Goal: Find specific page/section: Find specific page/section

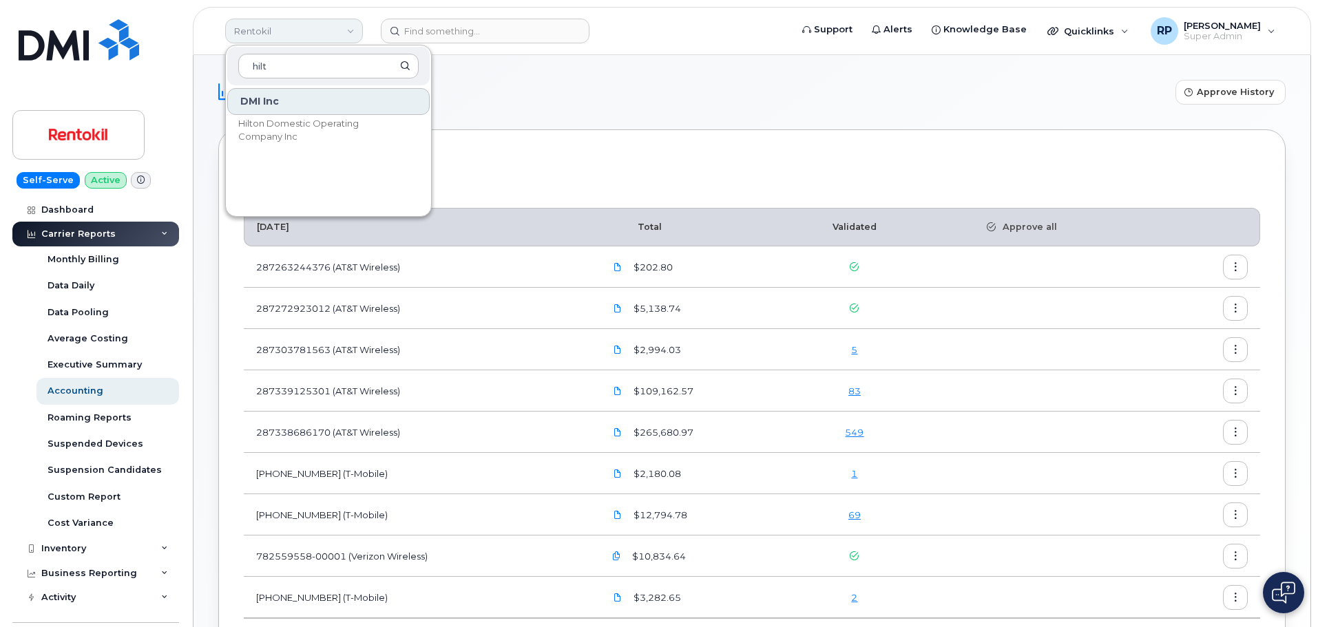
click at [311, 29] on link "Rentokil" at bounding box center [294, 31] width 138 height 25
drag, startPoint x: 235, startPoint y: 61, endPoint x: 152, endPoint y: 63, distance: 83.4
click at [193, 55] on div "Rentokil hilt DMI Inc Hilton Domestic Operating Company Inc Support Alerts Know…" at bounding box center [752, 31] width 1118 height 48
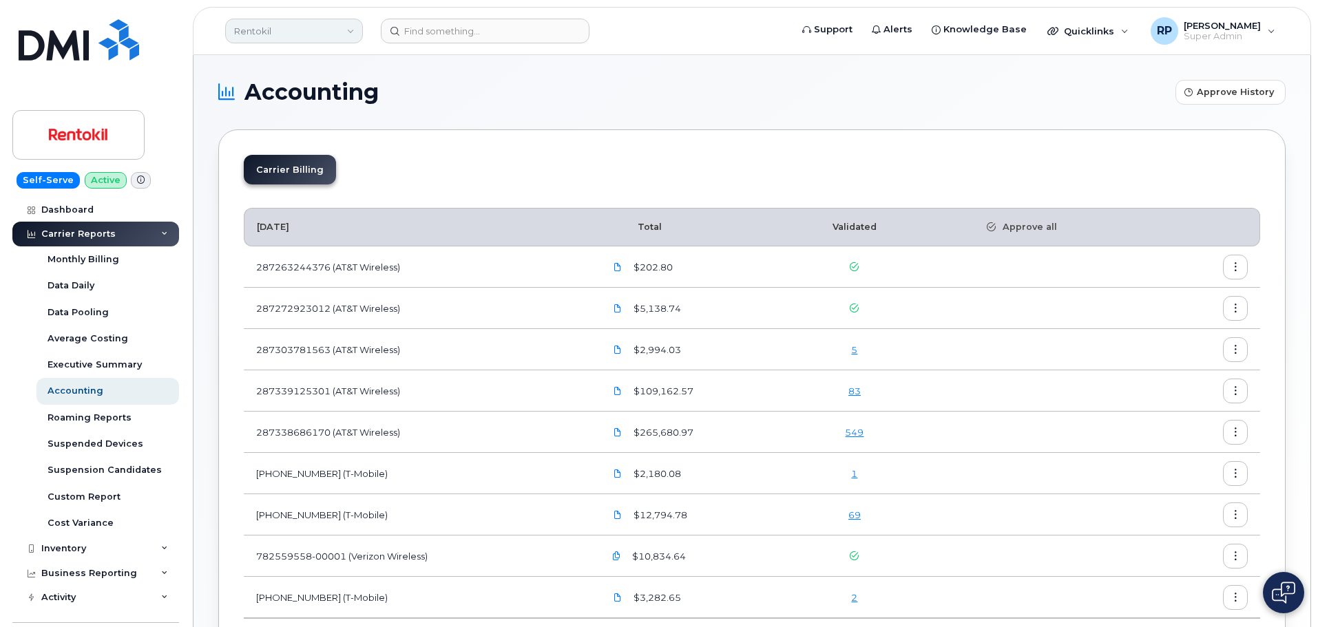
click at [281, 28] on link "Rentokil" at bounding box center [294, 31] width 138 height 25
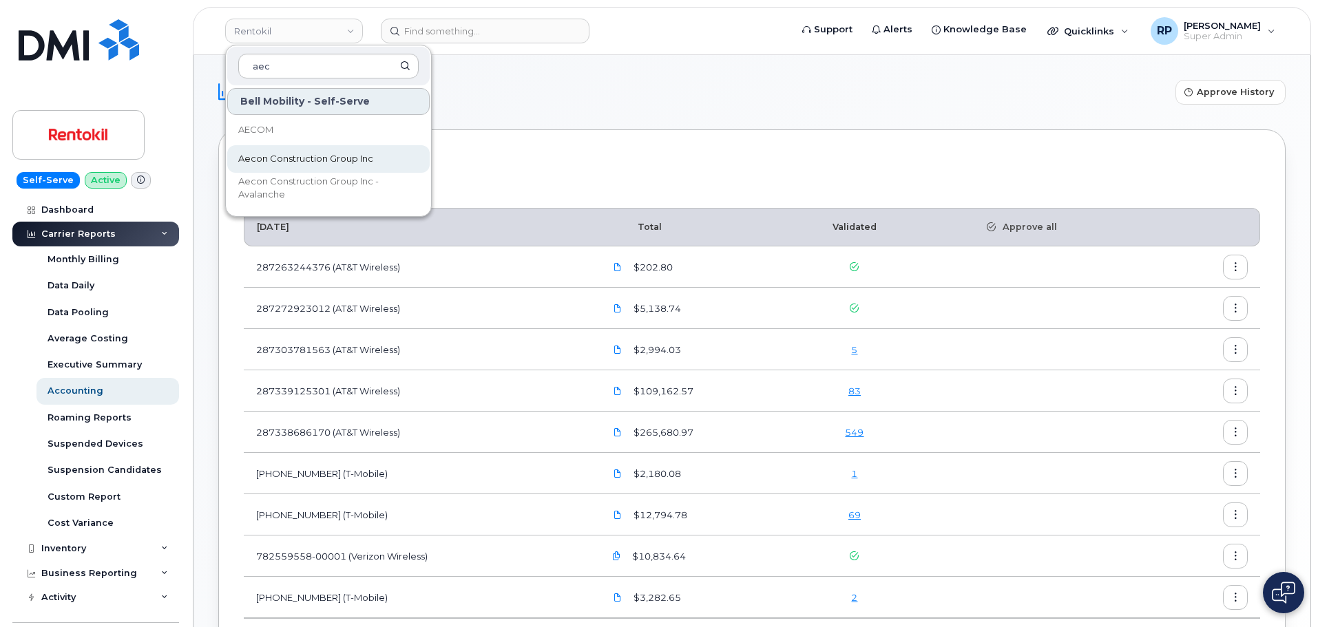
type input "aec"
click at [269, 154] on span "Aecon Construction Group Inc" at bounding box center [305, 159] width 135 height 14
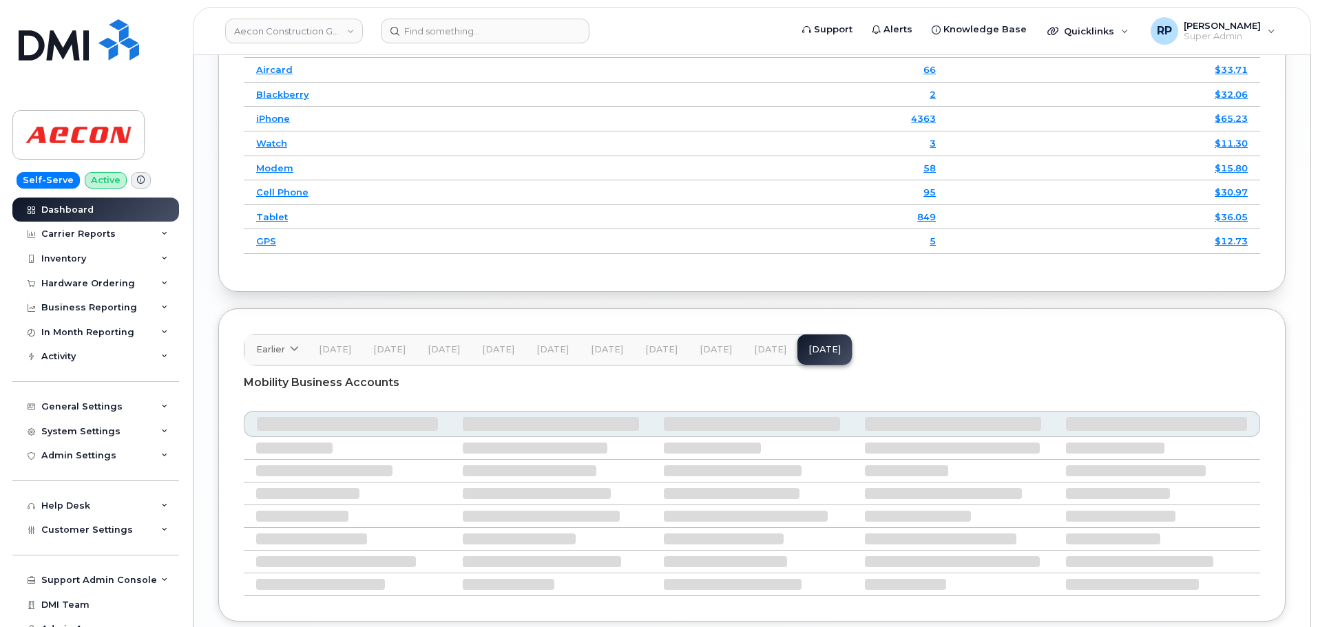
scroll to position [1894, 0]
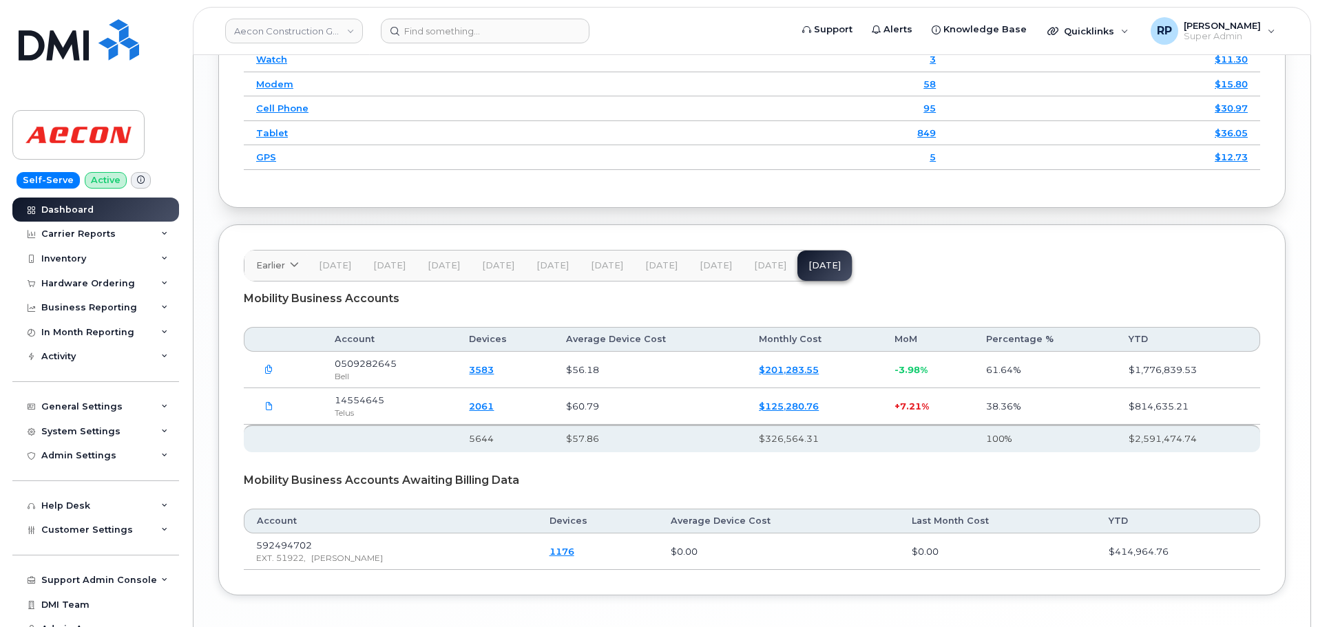
click at [758, 271] on span "[DATE]" at bounding box center [770, 265] width 32 height 11
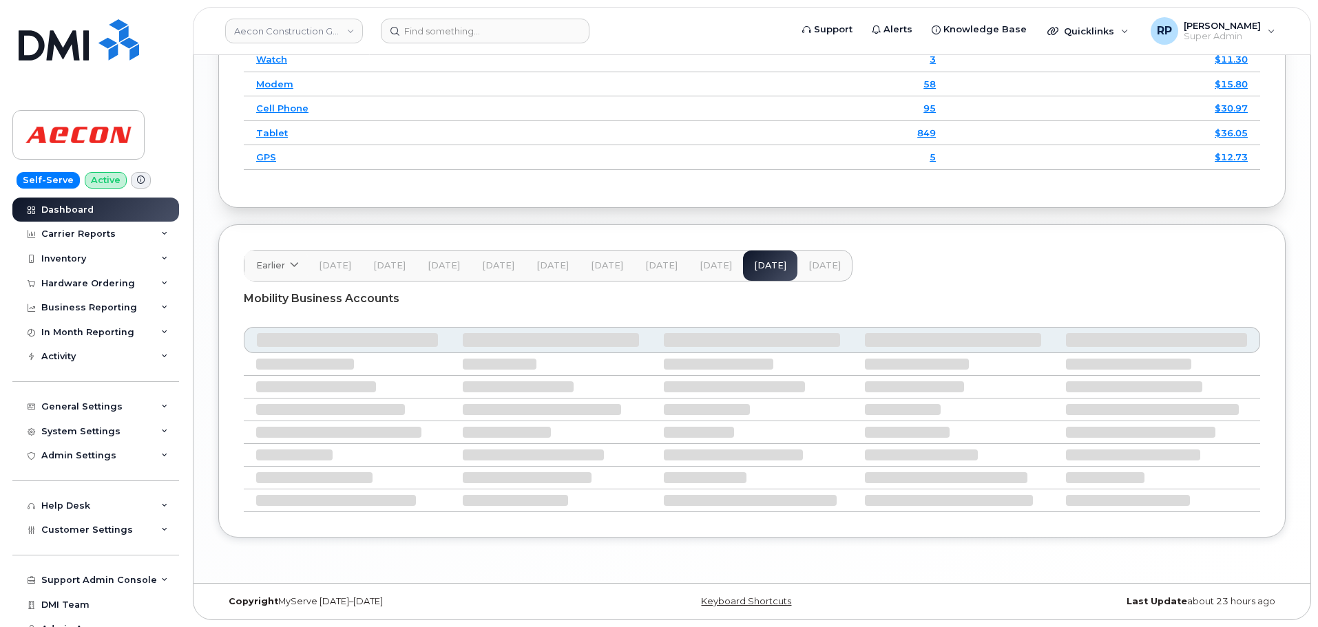
scroll to position [1871, 0]
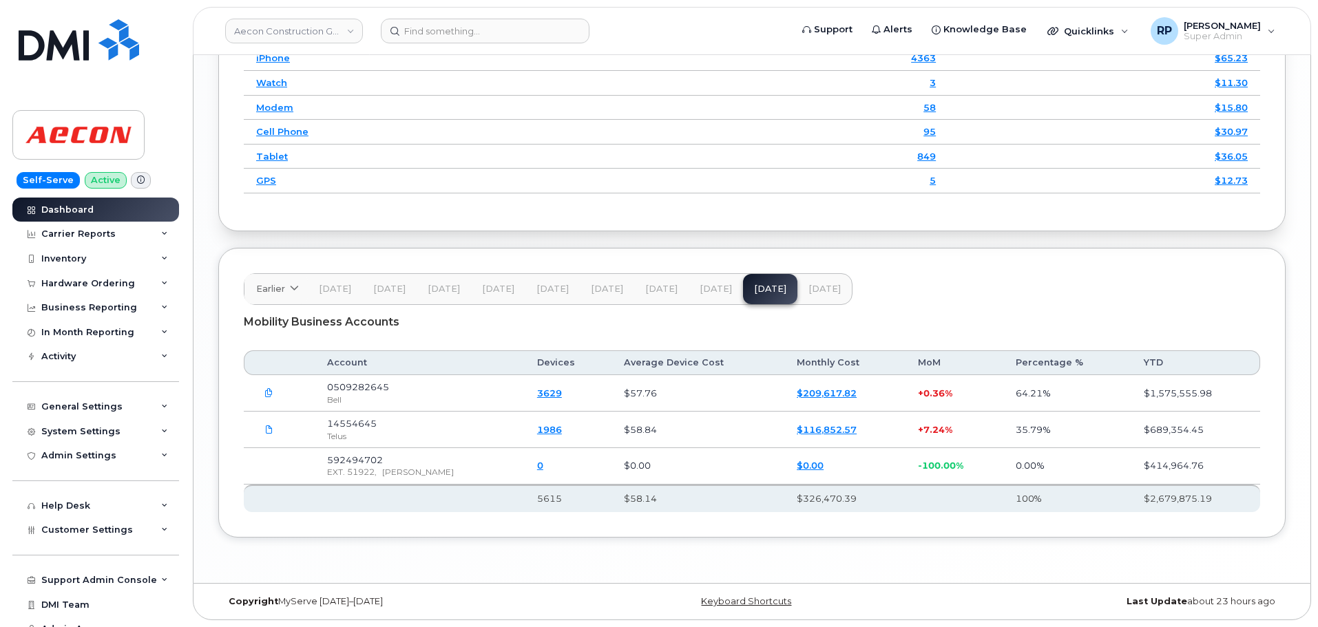
click at [718, 286] on span "[DATE]" at bounding box center [716, 289] width 32 height 11
click at [758, 293] on span "[DATE]" at bounding box center [770, 289] width 32 height 11
click at [305, 39] on link "Aecon Construction Group Inc" at bounding box center [294, 31] width 138 height 25
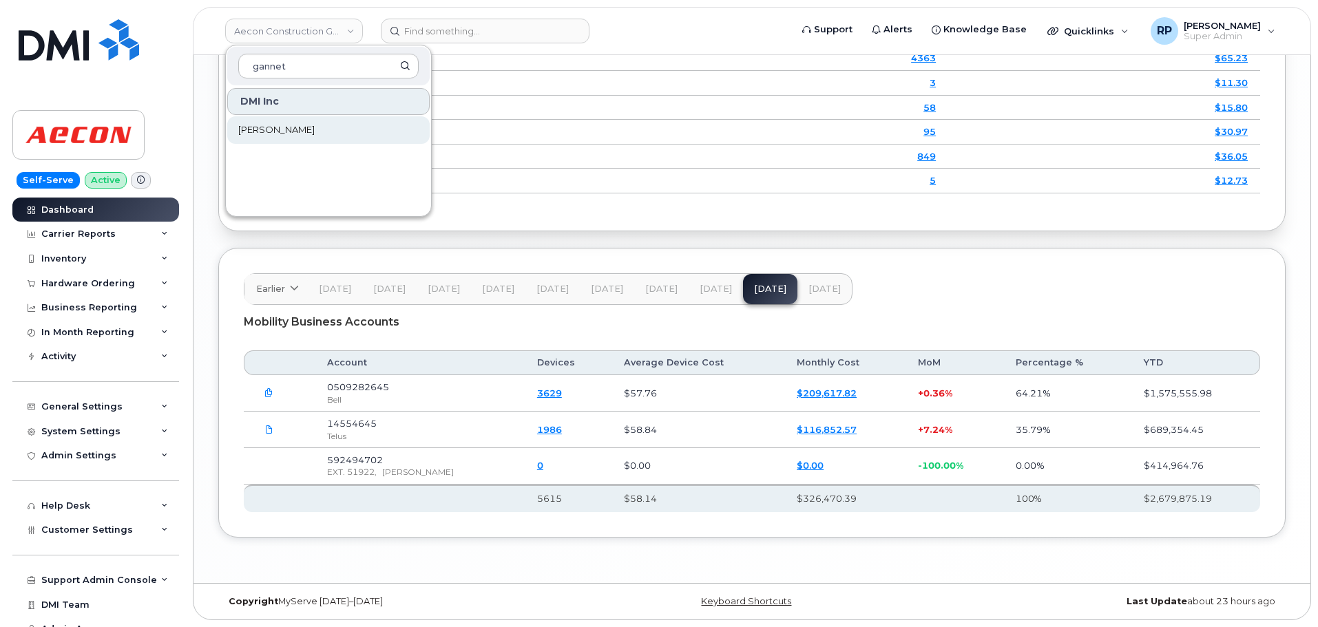
type input "gannet"
click at [280, 128] on span "Gannett Fleming" at bounding box center [276, 130] width 76 height 14
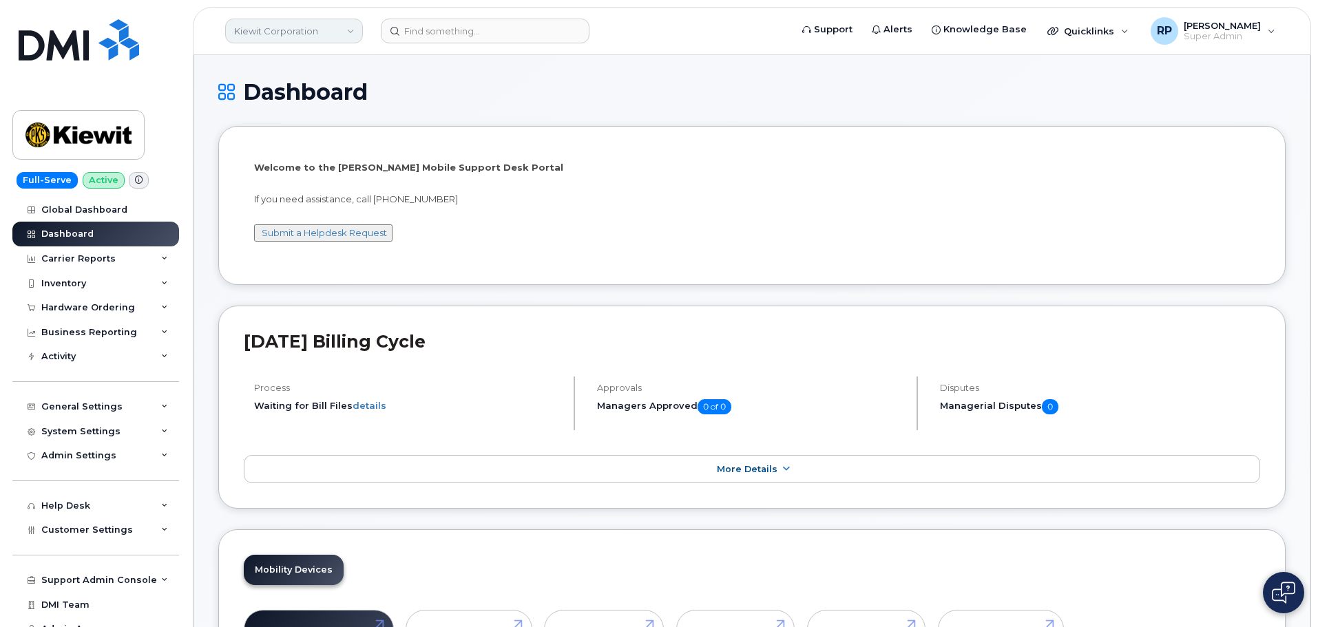
scroll to position [2169, 0]
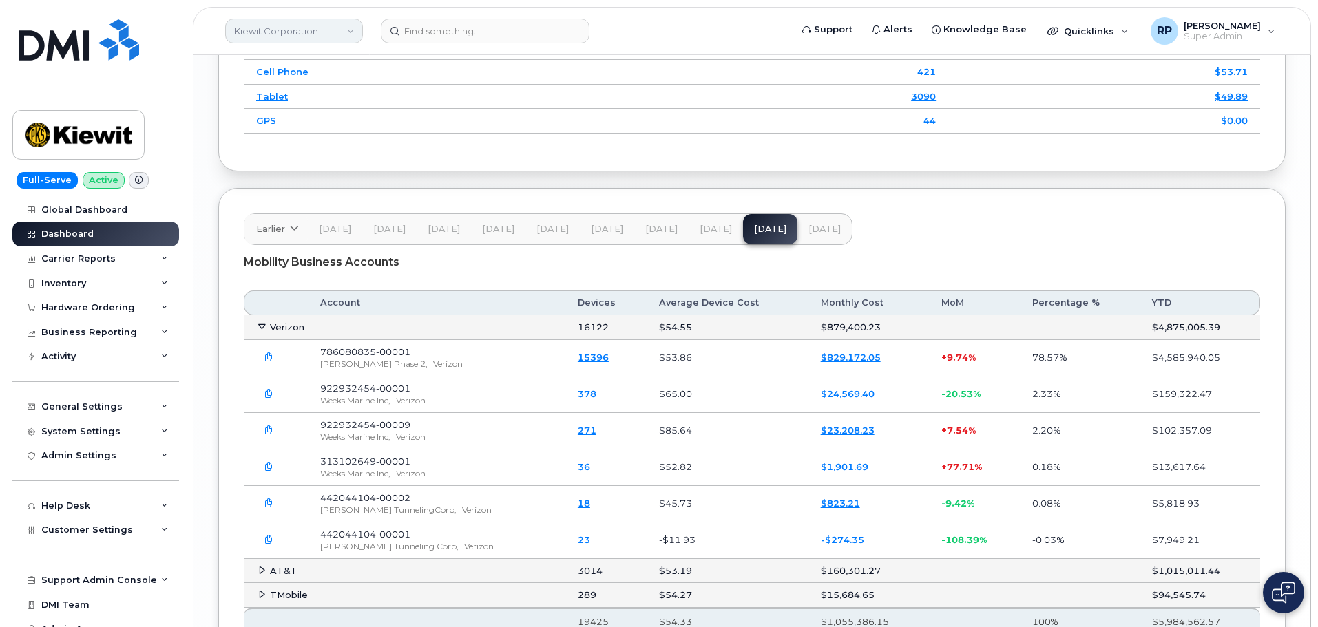
click at [286, 33] on link "Kiewit Corporation" at bounding box center [294, 31] width 138 height 25
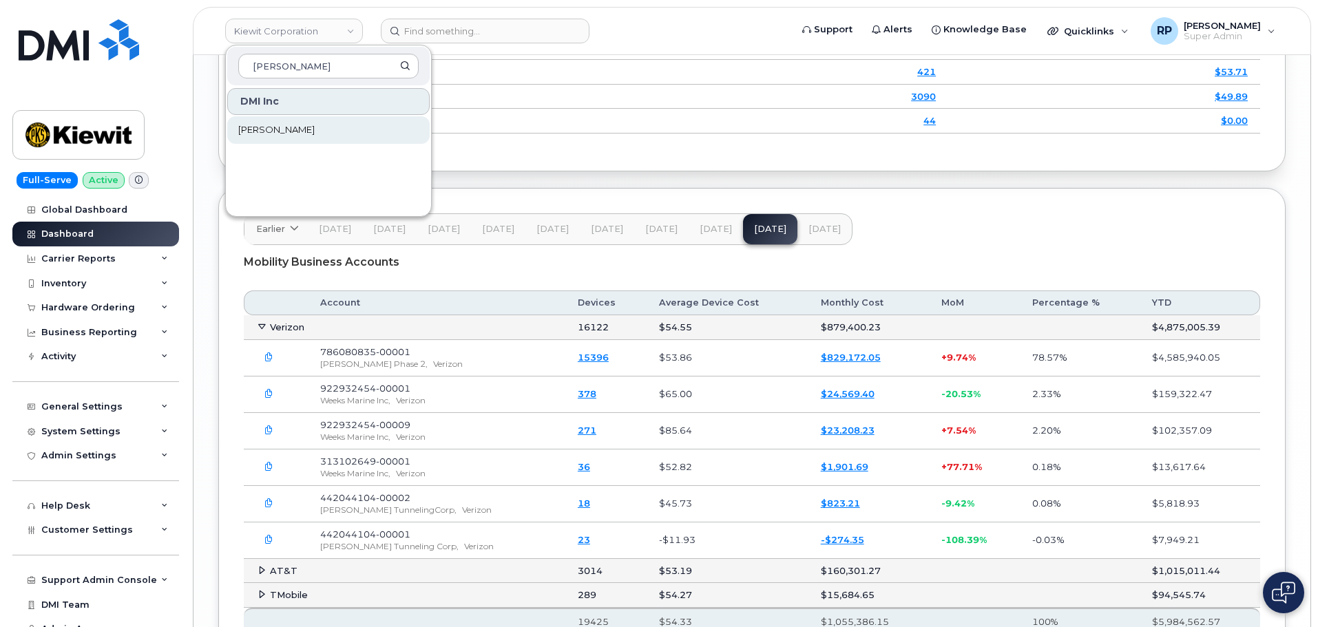
type input "[PERSON_NAME]"
click at [289, 127] on span "[PERSON_NAME]" at bounding box center [276, 130] width 76 height 14
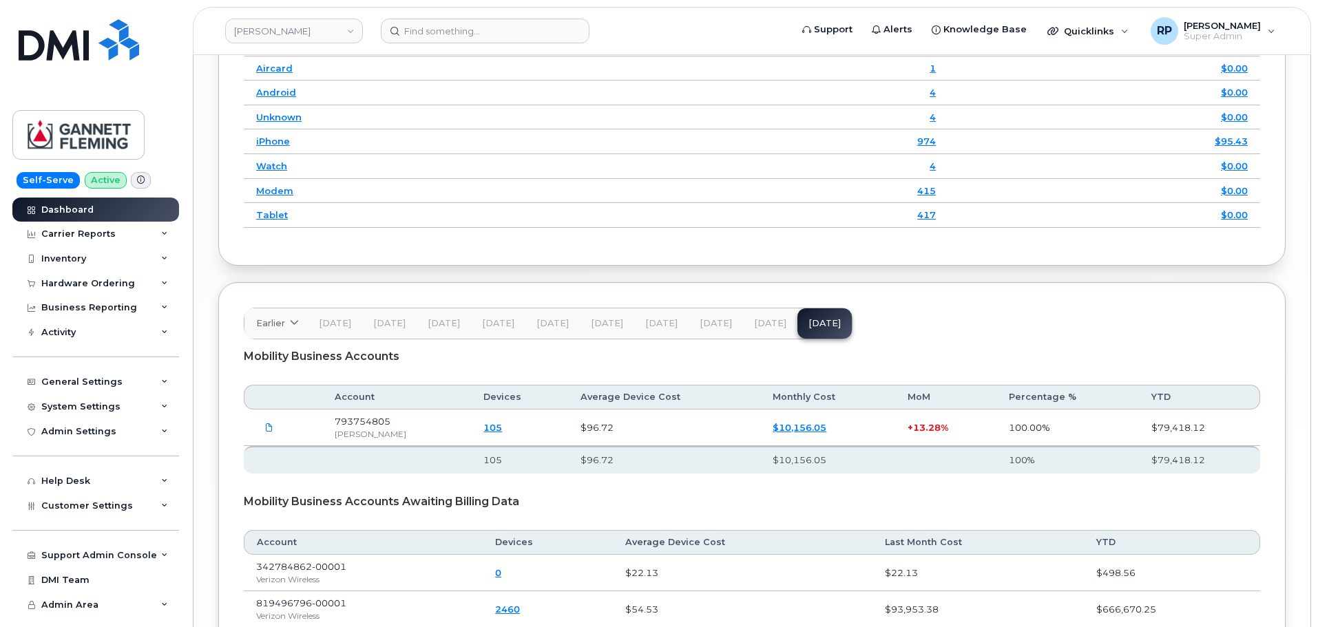
scroll to position [1903, 0]
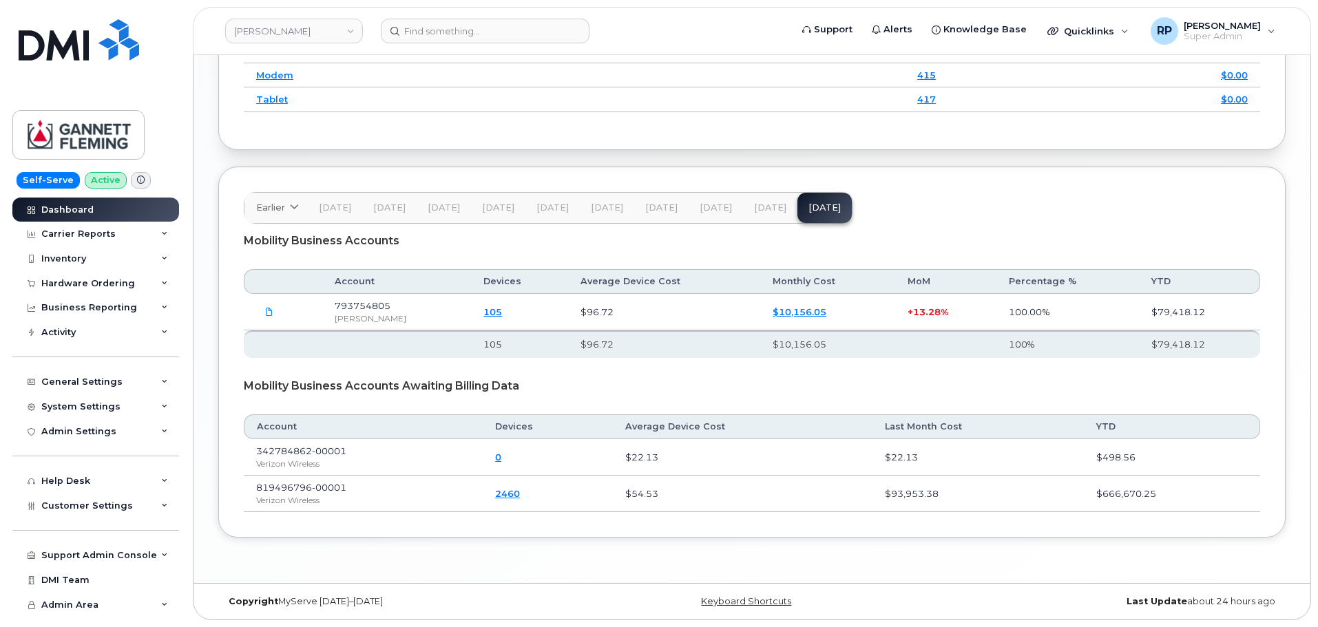
click at [755, 205] on span "[DATE]" at bounding box center [770, 207] width 32 height 11
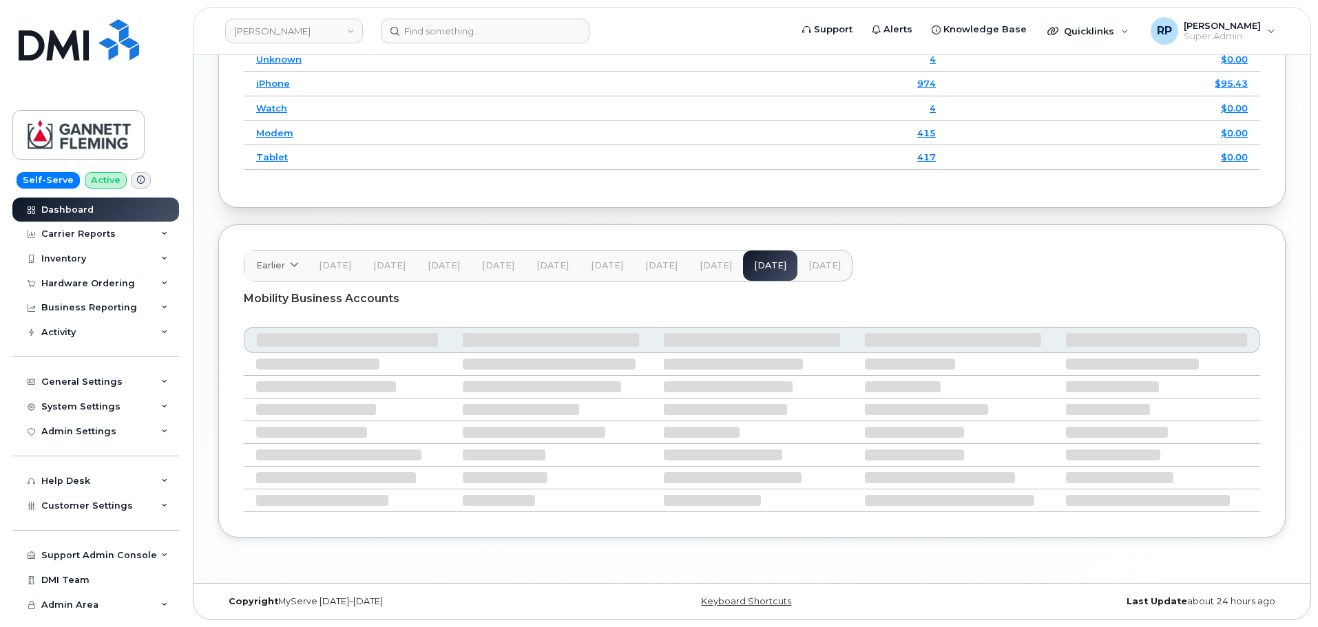
scroll to position [1822, 0]
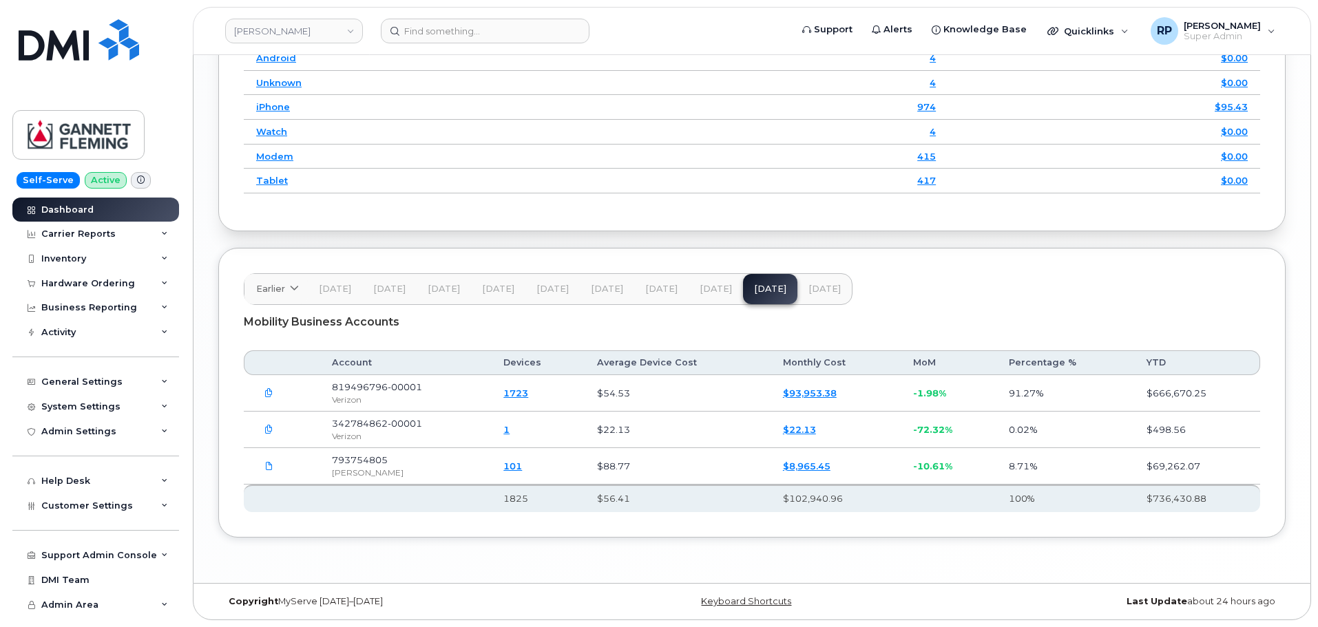
click at [716, 291] on span "[DATE]" at bounding box center [716, 289] width 32 height 11
click at [784, 285] on button "[DATE]" at bounding box center [770, 289] width 54 height 30
click at [812, 290] on span "[DATE]" at bounding box center [824, 289] width 32 height 11
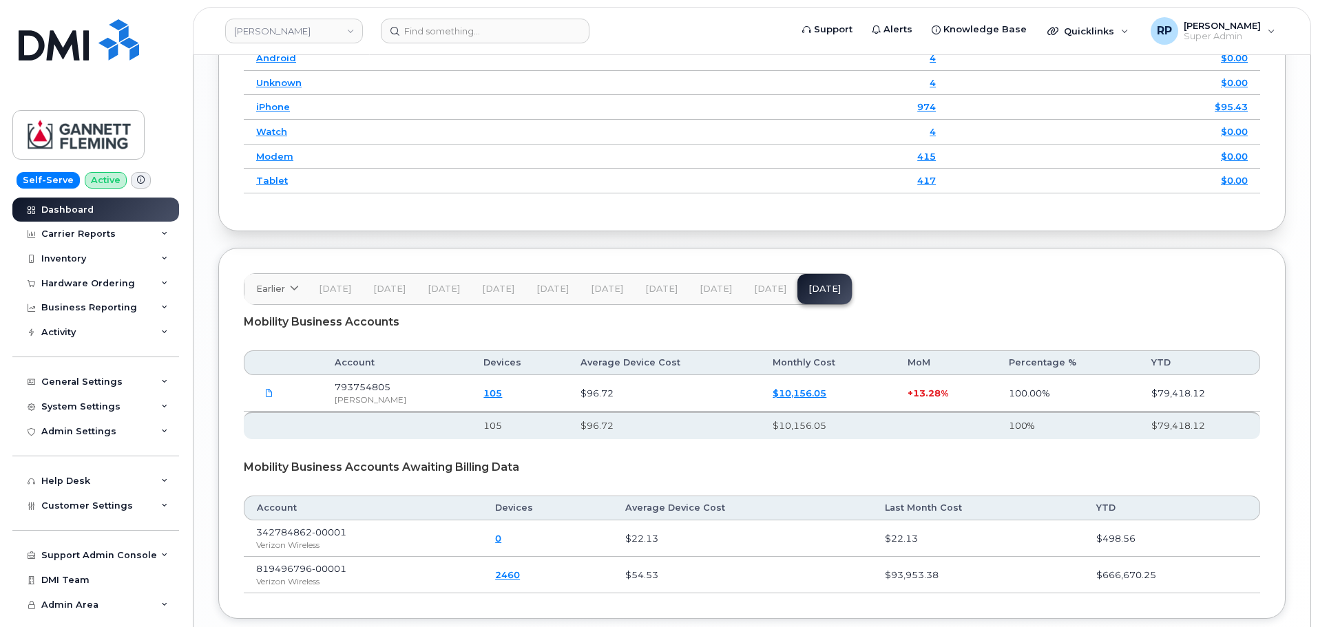
click at [759, 290] on span "[DATE]" at bounding box center [770, 289] width 32 height 11
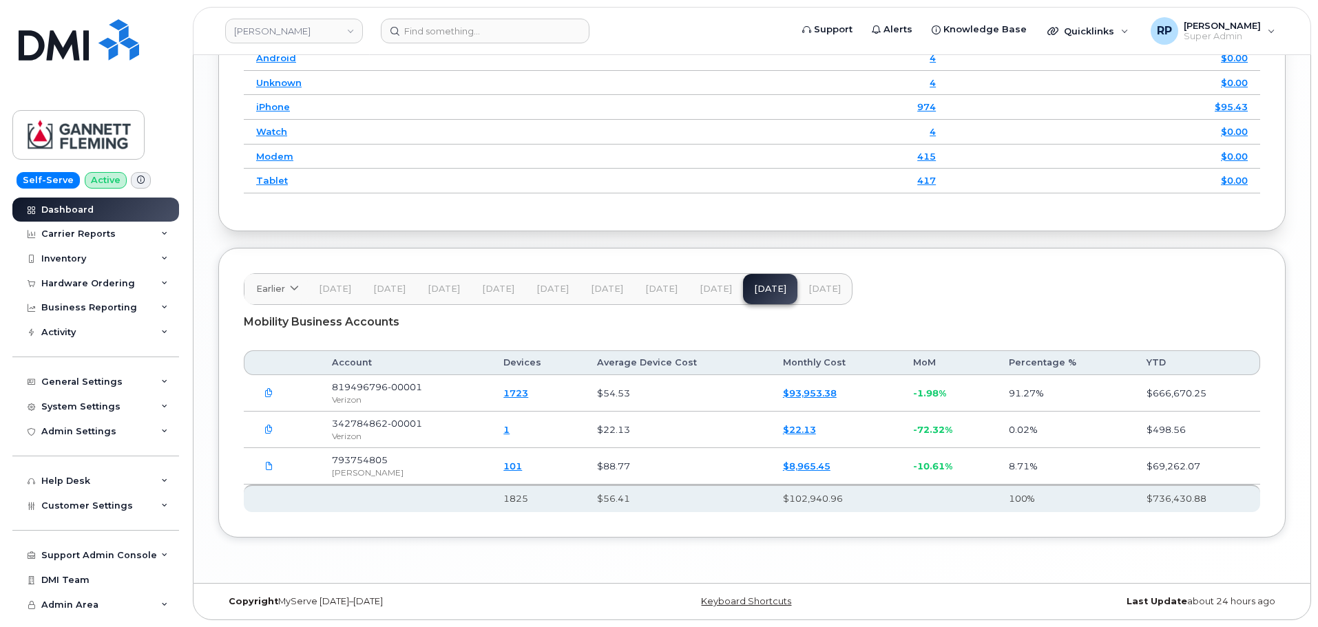
click at [712, 289] on span "[DATE]" at bounding box center [716, 289] width 32 height 11
click at [754, 290] on span "[DATE]" at bounding box center [770, 289] width 32 height 11
click at [810, 291] on span "[DATE]" at bounding box center [824, 289] width 32 height 11
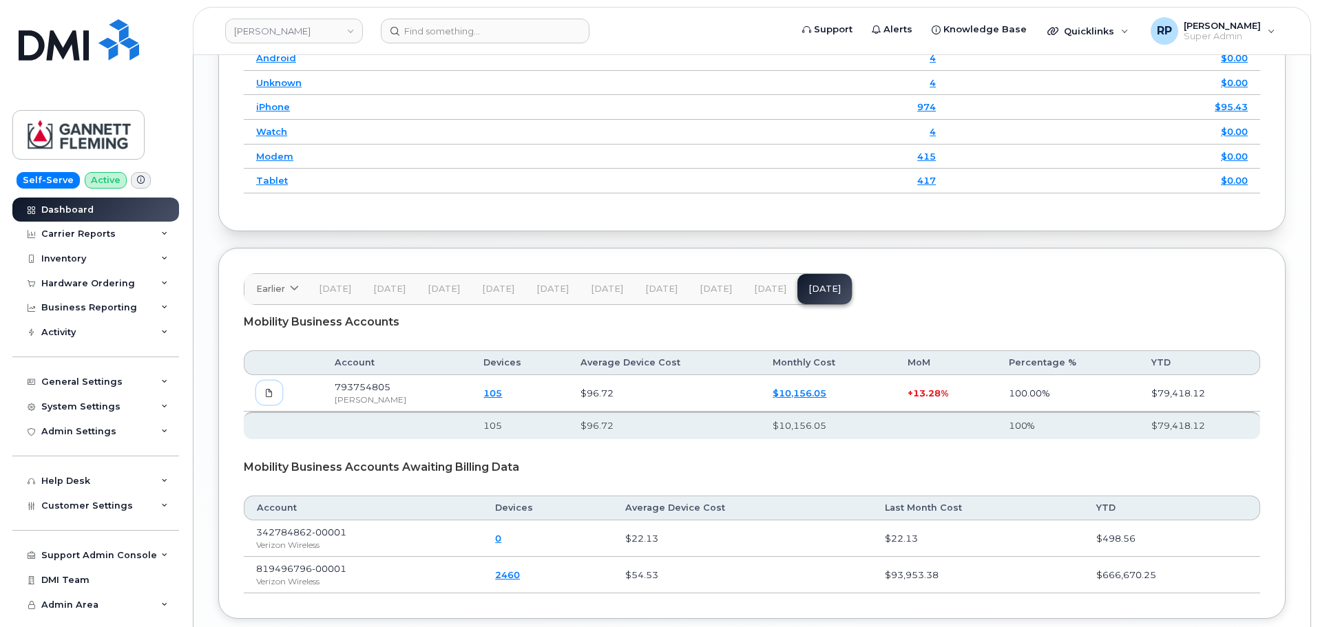
click at [271, 395] on icon at bounding box center [269, 393] width 8 height 8
click at [228, 390] on div "Earlier 2024 October September August July June May April March February Januar…" at bounding box center [751, 433] width 1067 height 371
click at [761, 289] on span "[DATE]" at bounding box center [770, 289] width 32 height 11
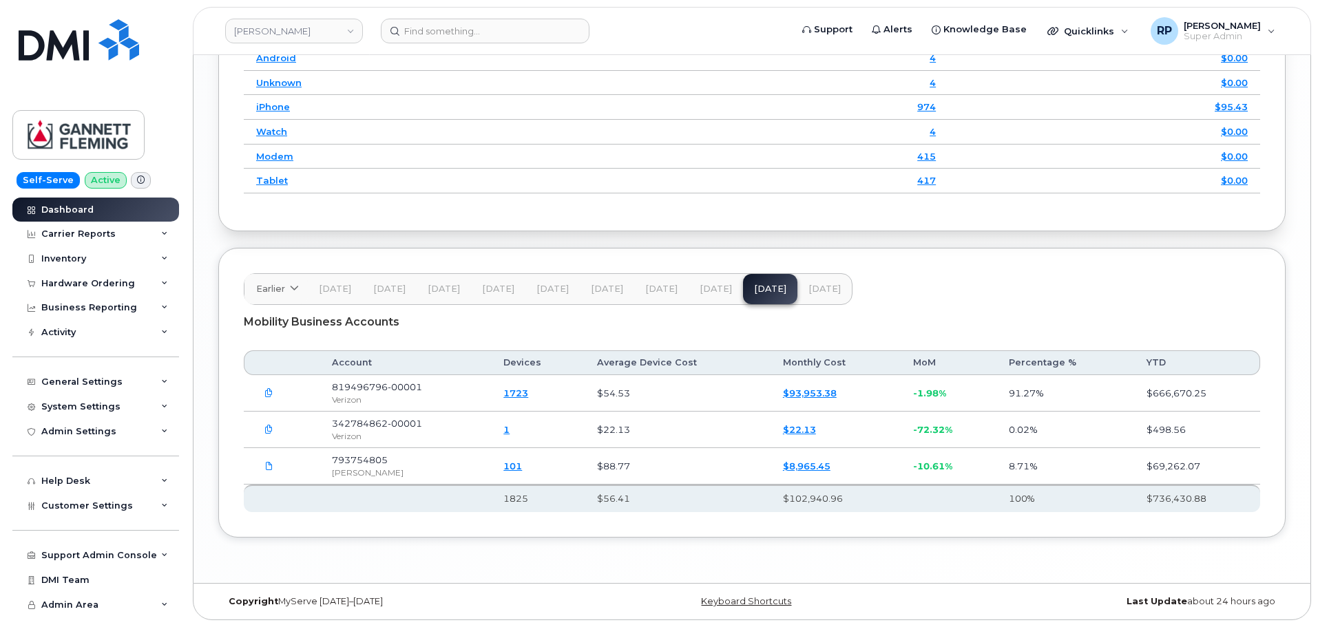
click at [705, 291] on span "[DATE]" at bounding box center [716, 289] width 32 height 11
click at [268, 467] on icon at bounding box center [269, 466] width 8 height 8
click at [767, 284] on span "[DATE]" at bounding box center [770, 289] width 32 height 11
click at [267, 467] on icon at bounding box center [269, 466] width 8 height 8
click at [317, 34] on link "[PERSON_NAME]" at bounding box center [294, 31] width 138 height 25
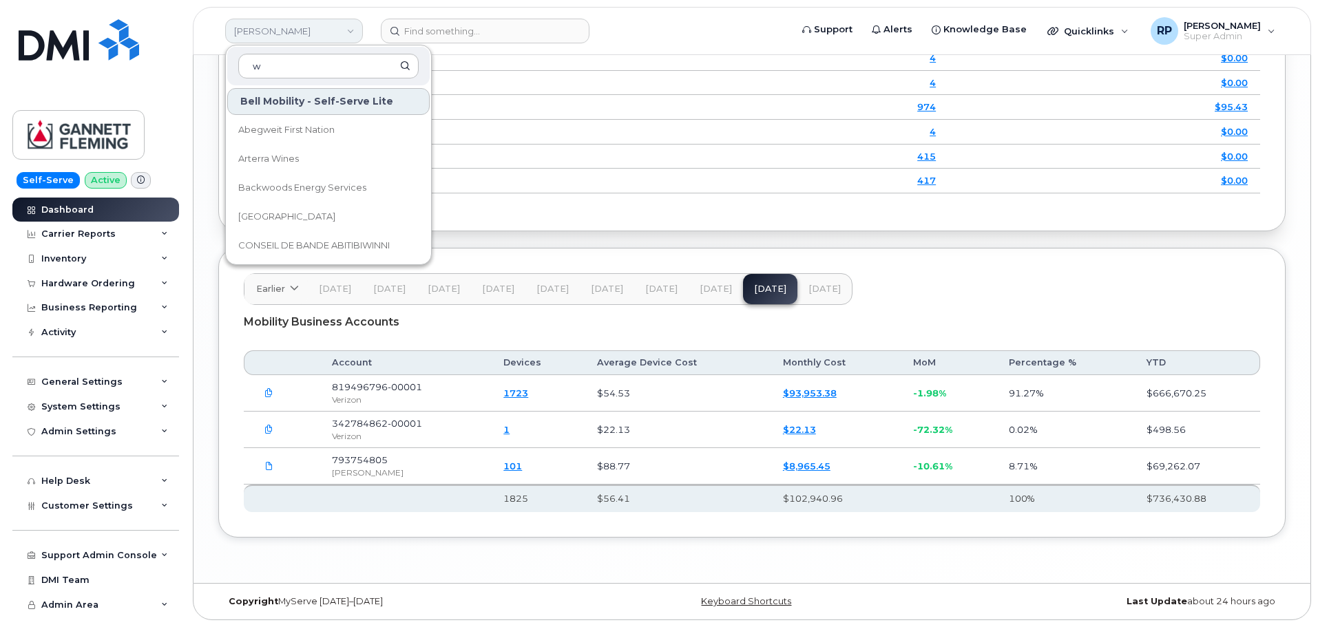
type input "ws"
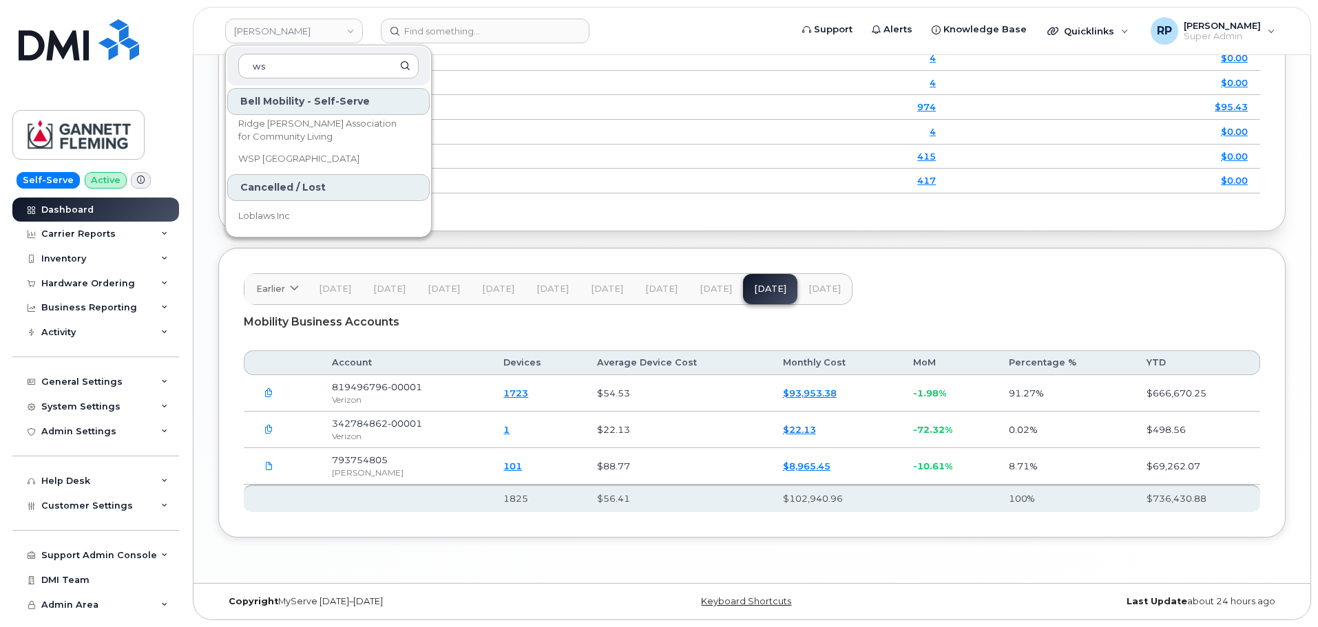
drag, startPoint x: 294, startPoint y: 59, endPoint x: 189, endPoint y: 67, distance: 105.0
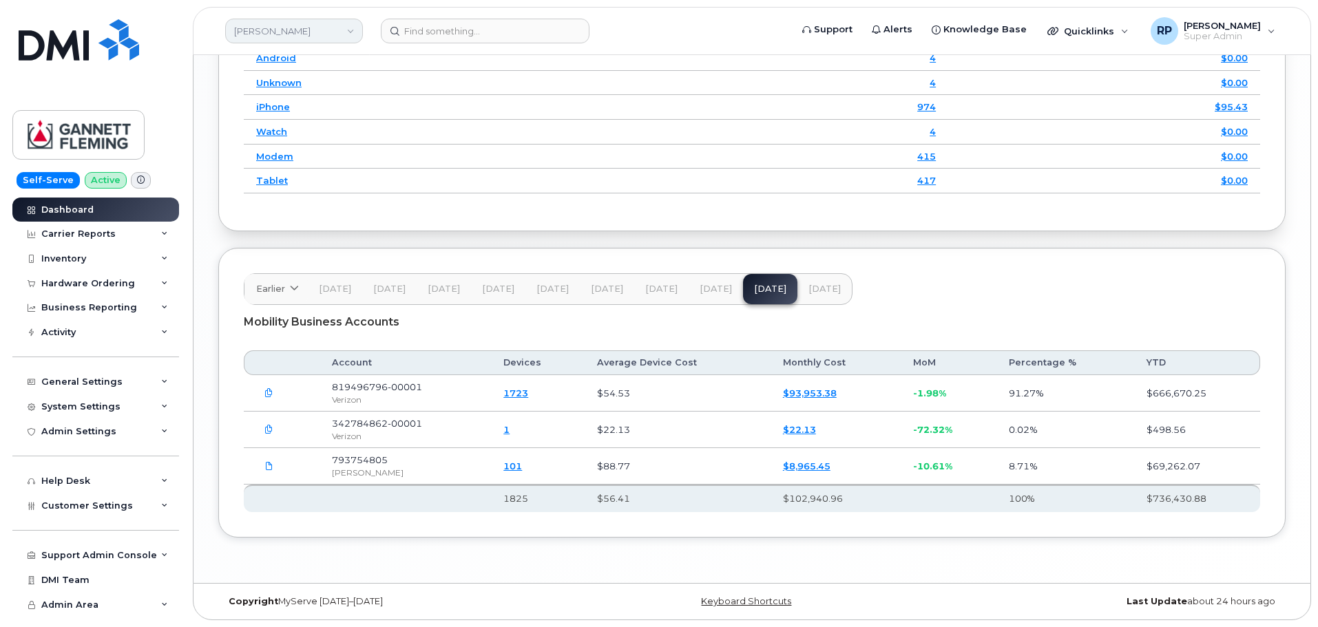
click at [258, 34] on link "[PERSON_NAME]" at bounding box center [294, 31] width 138 height 25
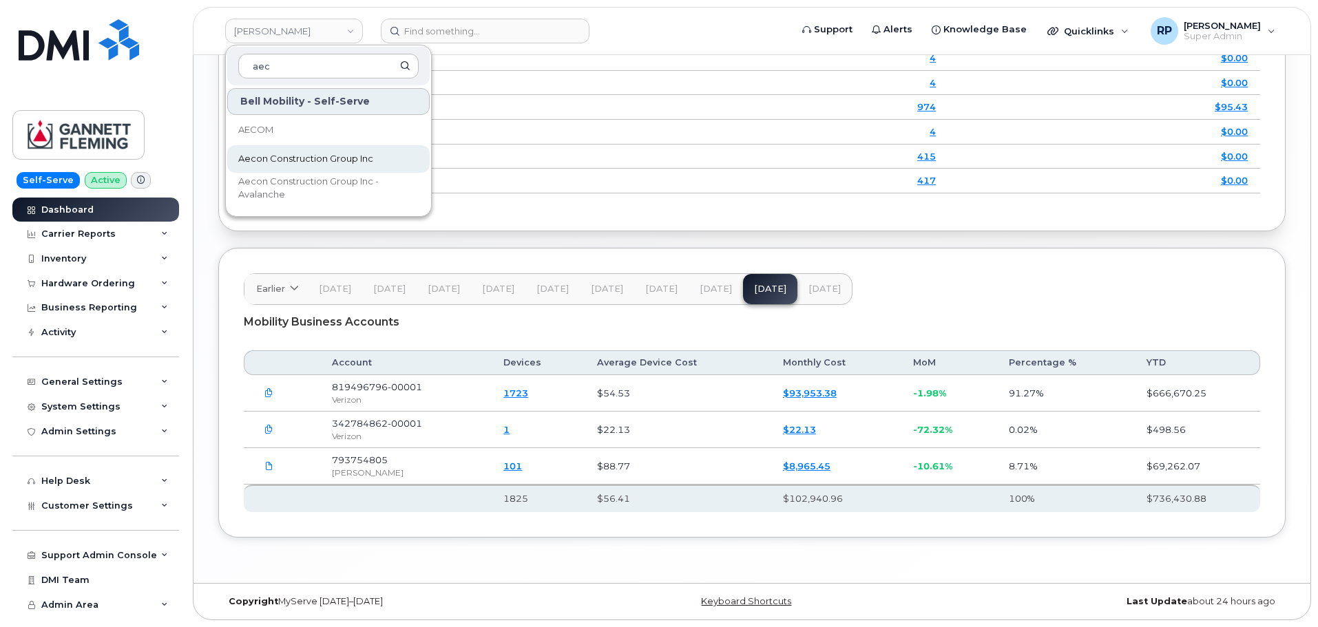
type input "aec"
click at [266, 162] on span "Aecon Construction Group Inc" at bounding box center [305, 159] width 135 height 14
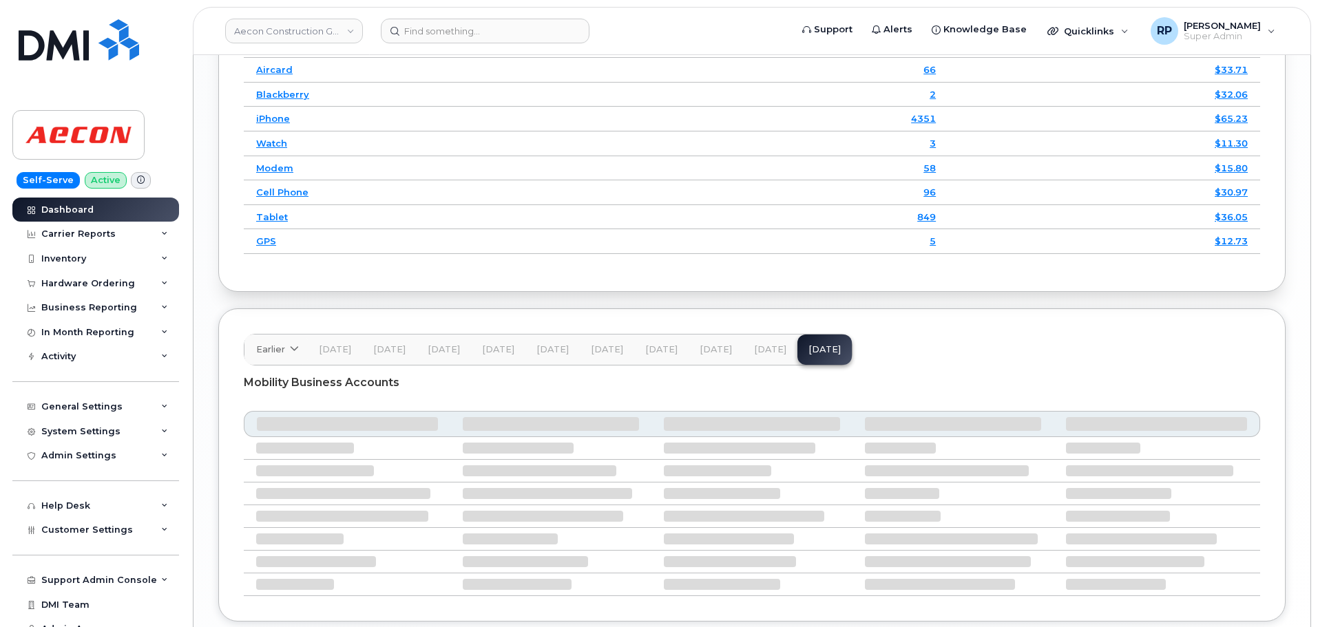
scroll to position [1894, 0]
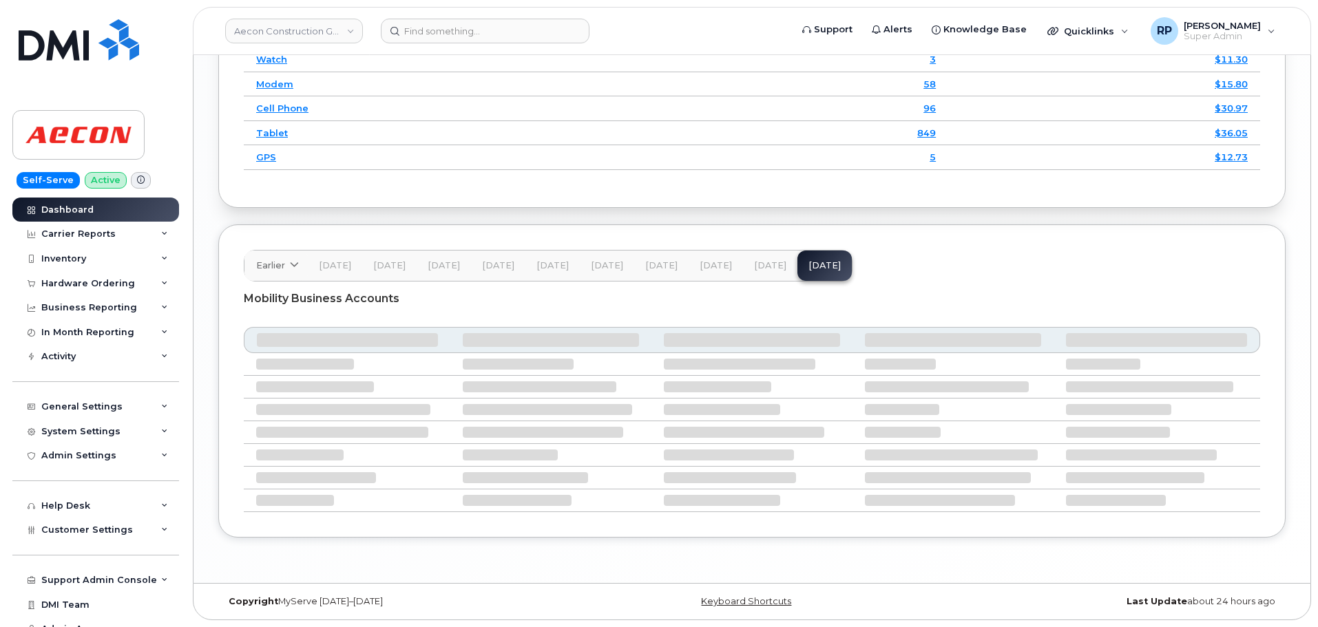
click at [774, 271] on button "[DATE]" at bounding box center [770, 266] width 54 height 30
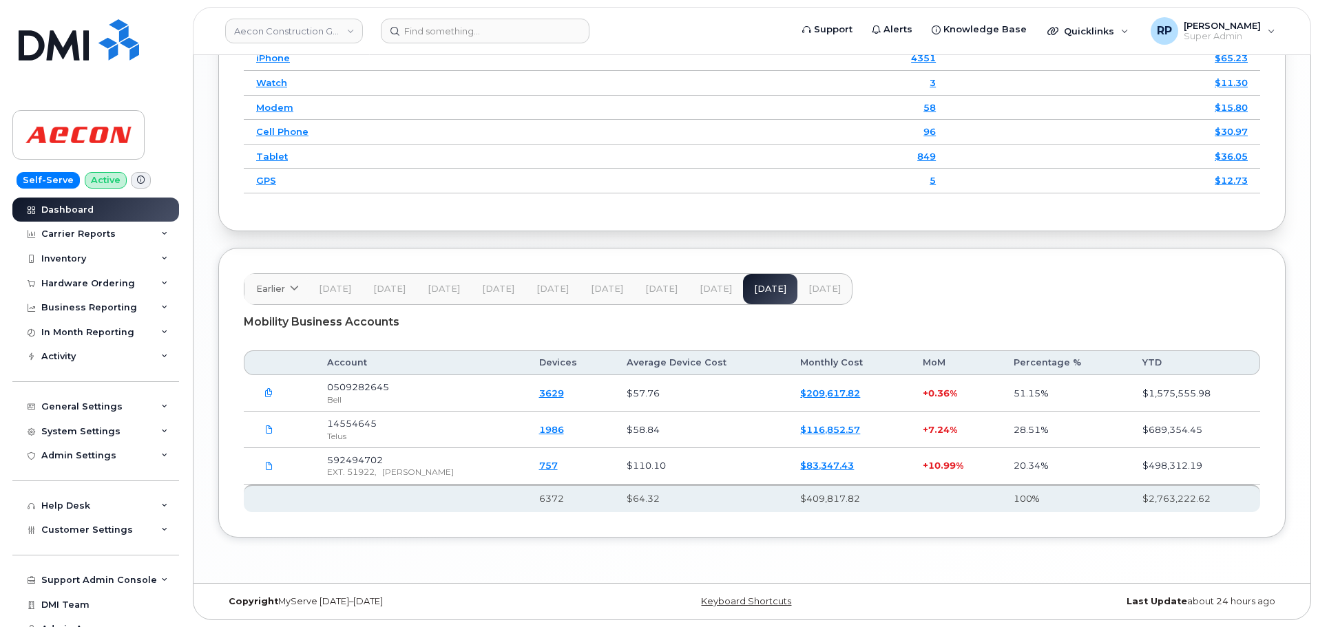
scroll to position [1871, 0]
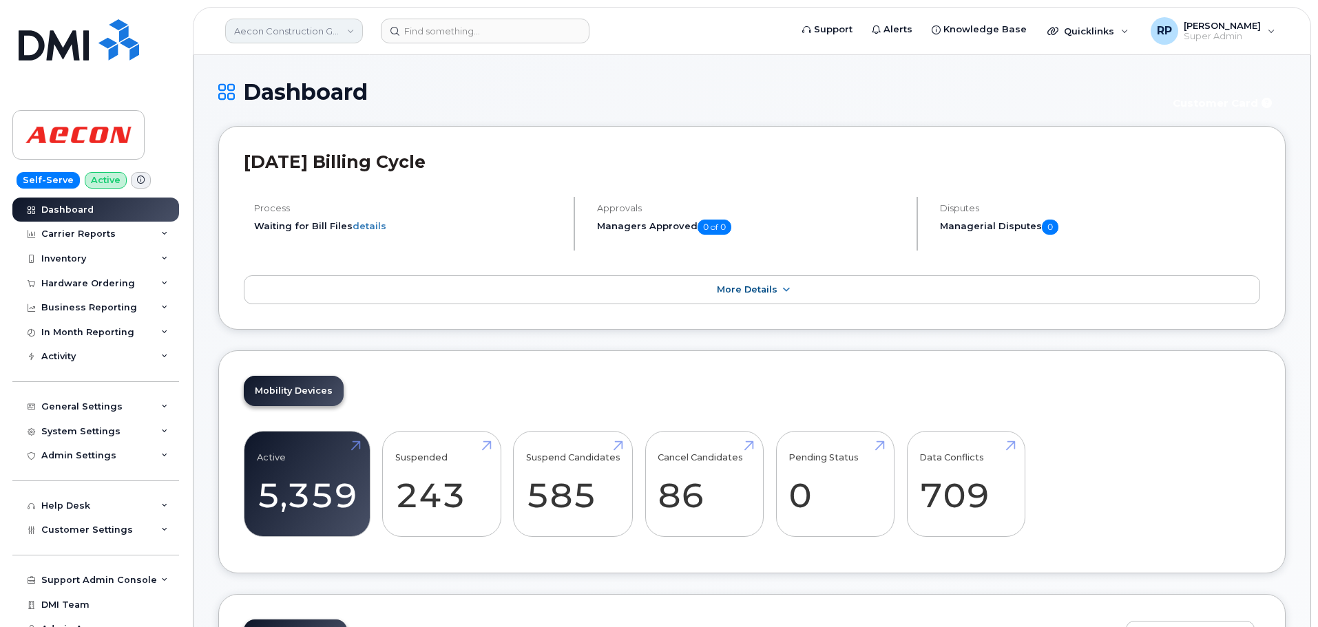
click at [284, 32] on link "Aecon Construction Group Inc" at bounding box center [294, 31] width 138 height 25
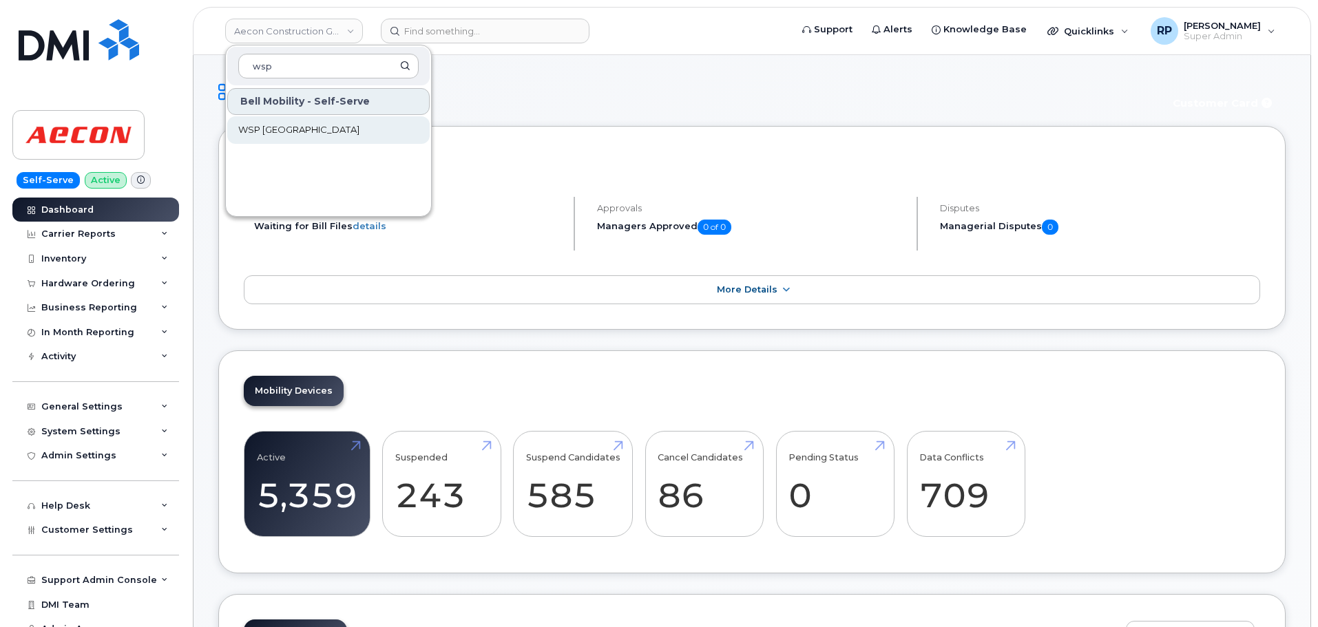
type input "wsp"
click at [292, 135] on span "WSP [GEOGRAPHIC_DATA]" at bounding box center [298, 130] width 121 height 14
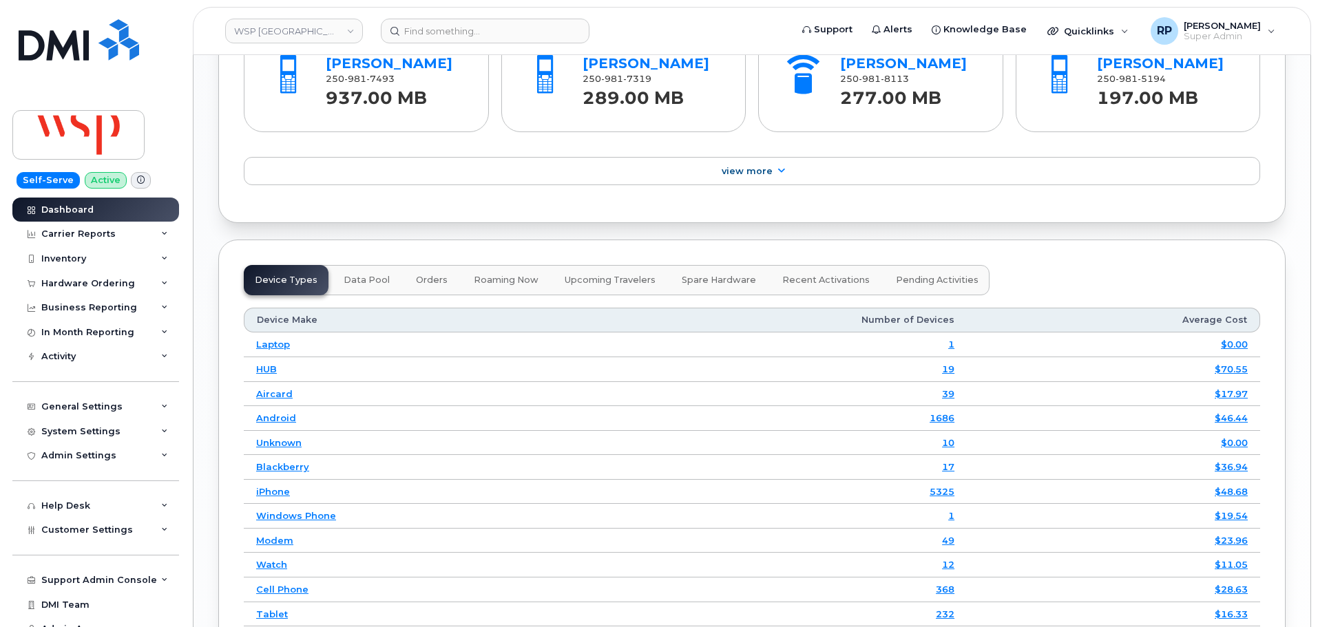
scroll to position [1795, 0]
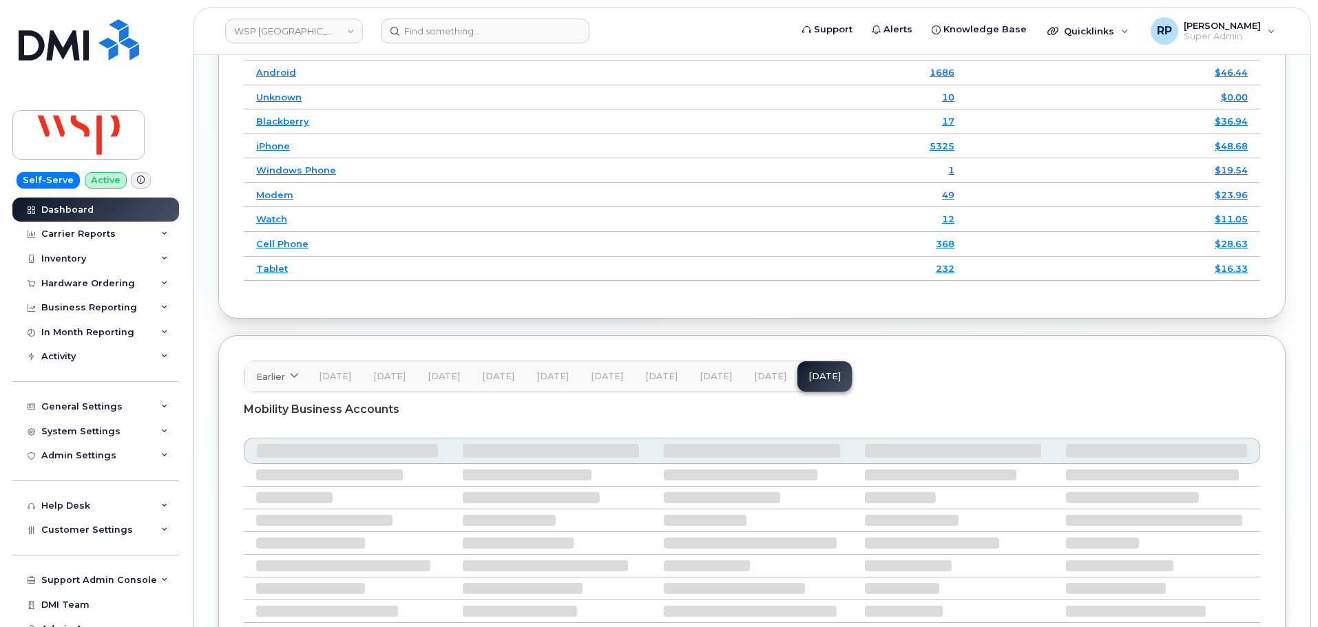
click at [759, 375] on span "[DATE]" at bounding box center [770, 376] width 32 height 11
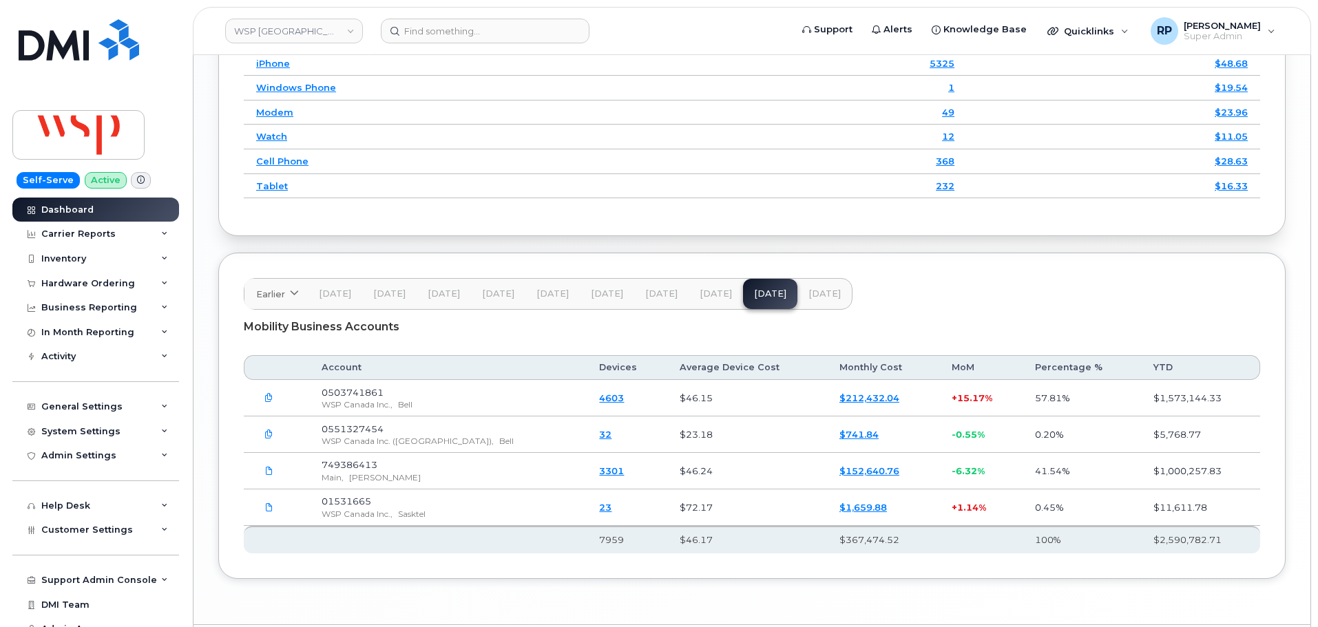
scroll to position [1910, 0]
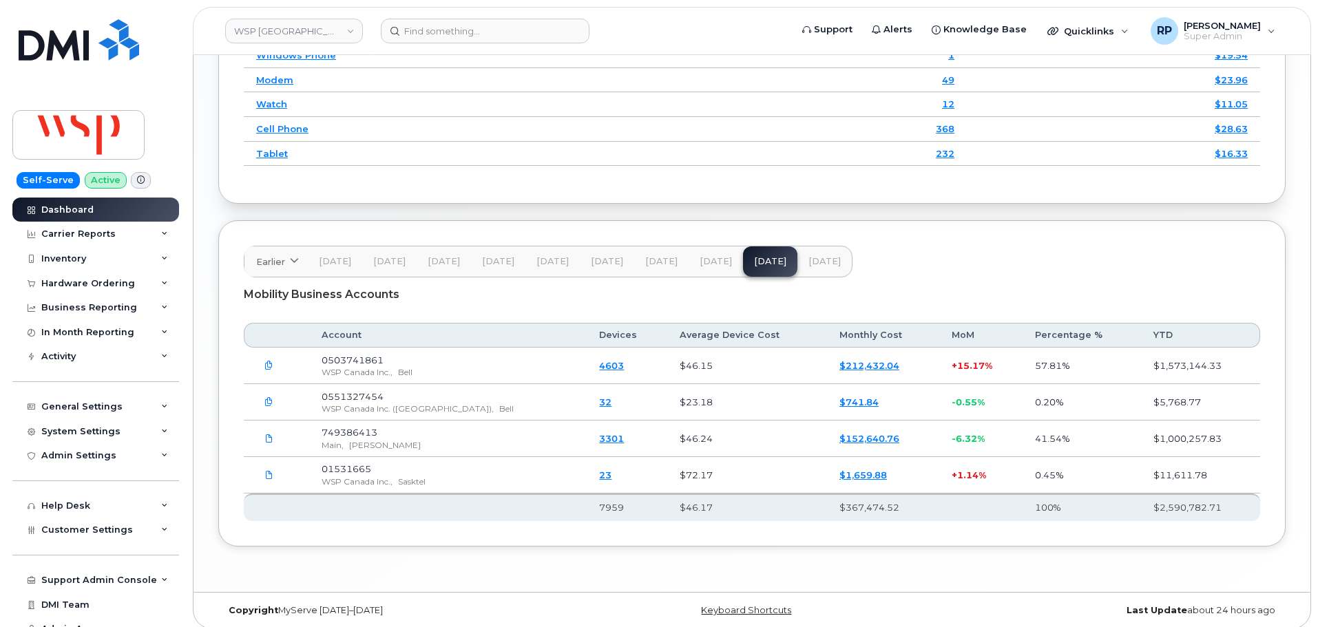
click at [813, 262] on span "[DATE]" at bounding box center [824, 261] width 32 height 11
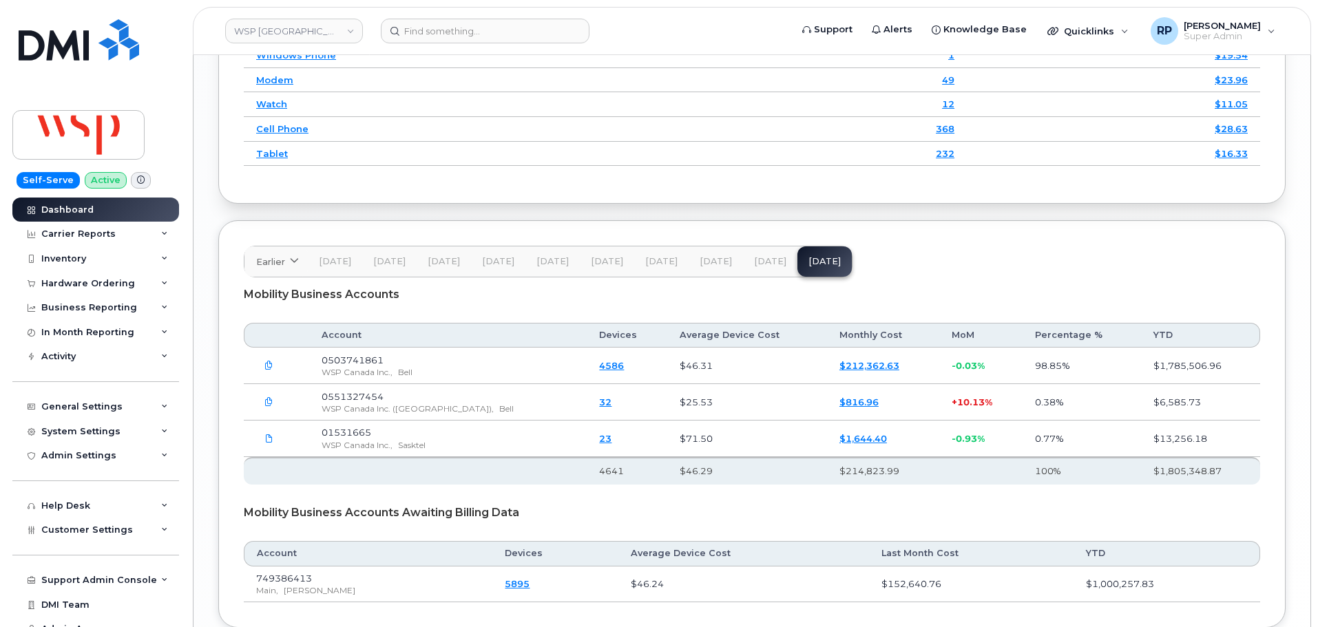
click at [776, 257] on span "[DATE]" at bounding box center [770, 261] width 32 height 11
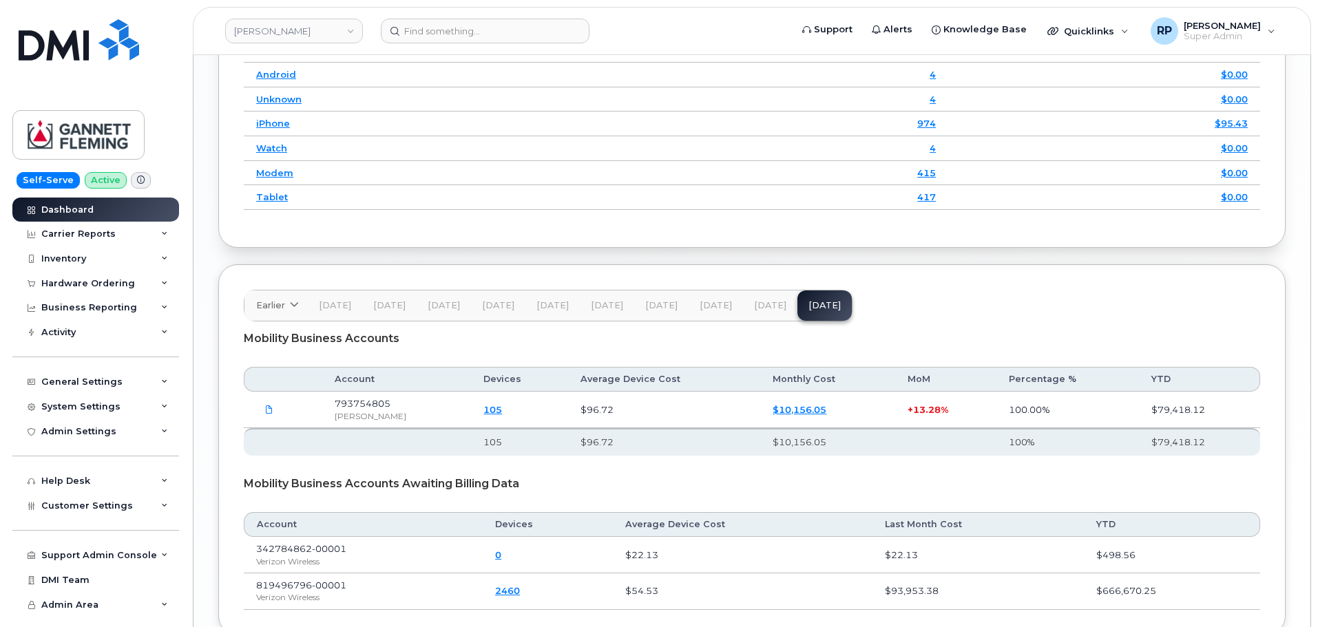
scroll to position [1805, 0]
